Goal: Feedback & Contribution: Contribute content

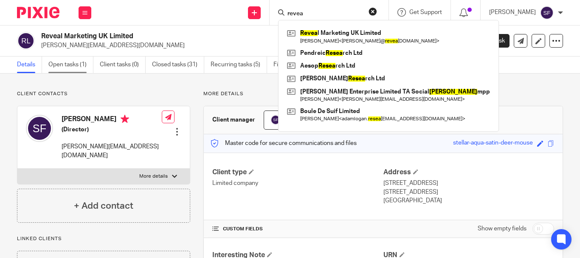
type input "revea"
click at [72, 68] on link "Open tasks (1)" at bounding box center [70, 64] width 45 height 17
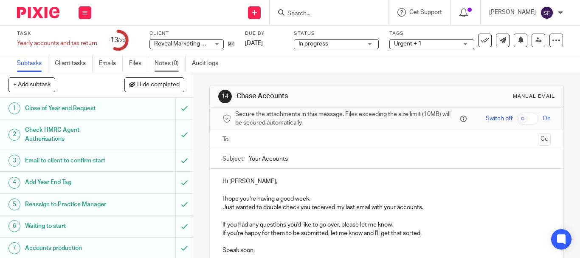
click at [160, 62] on link "Notes (0)" at bounding box center [169, 63] width 31 height 17
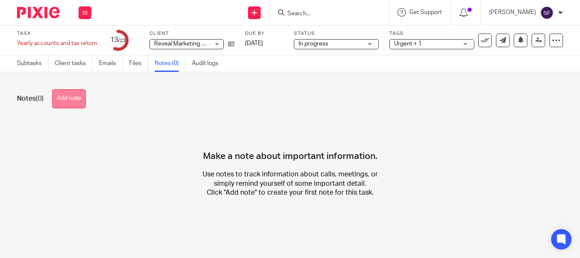
click at [70, 105] on button "Add note" at bounding box center [69, 98] width 34 height 19
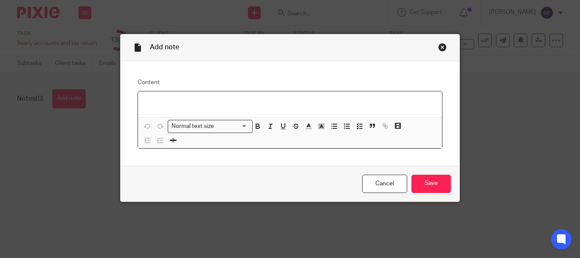
click at [169, 103] on p at bounding box center [290, 102] width 290 height 8
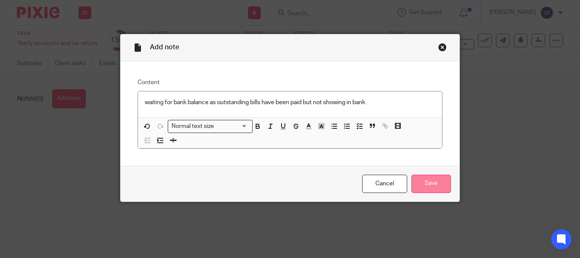
click at [423, 188] on input "Save" at bounding box center [430, 183] width 39 height 18
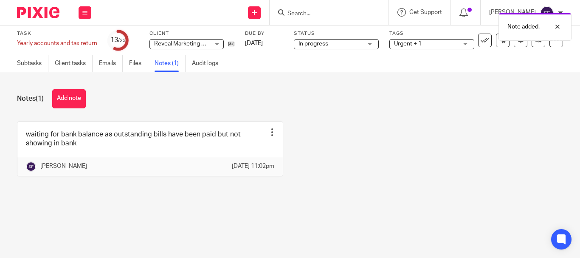
click at [340, 14] on div "Note added." at bounding box center [430, 24] width 281 height 32
click at [311, 17] on div "Note added." at bounding box center [430, 24] width 281 height 32
click at [557, 27] on div at bounding box center [550, 27] width 23 height 10
click at [322, 12] on input "Search" at bounding box center [325, 14] width 76 height 8
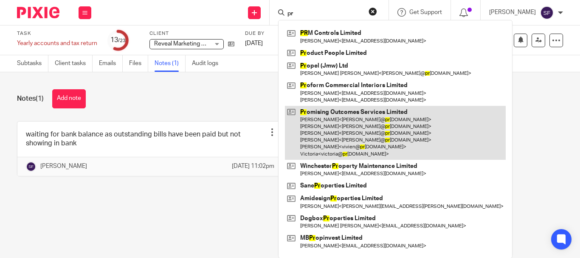
type input "pr"
click at [344, 142] on link at bounding box center [395, 133] width 221 height 54
